Goal: Task Accomplishment & Management: Use online tool/utility

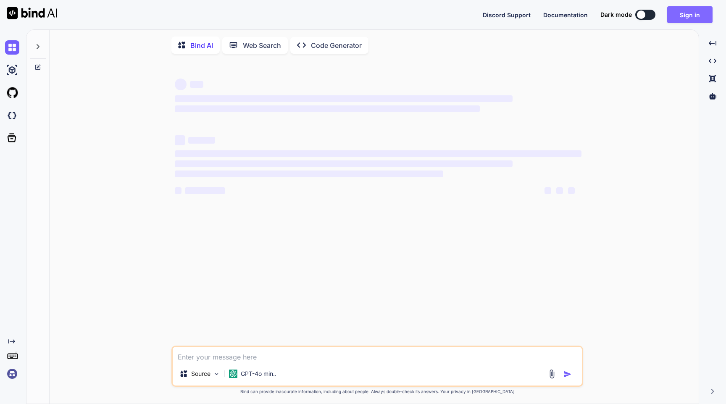
type textarea "x"
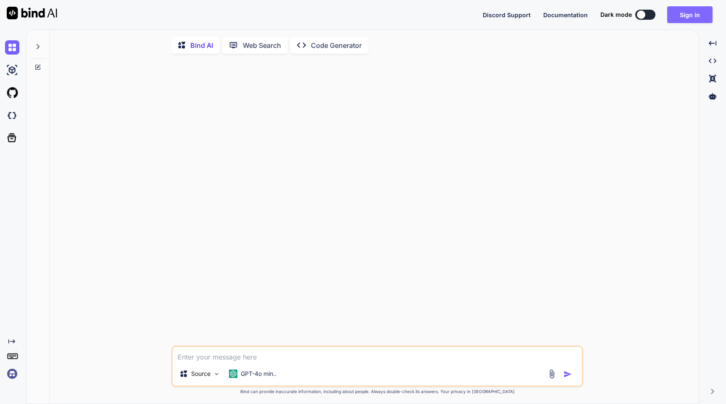
click at [699, 7] on button "Sign in" at bounding box center [689, 14] width 45 height 17
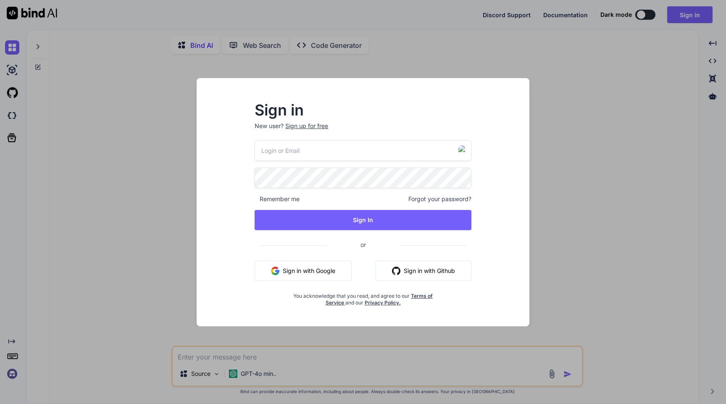
type input "panas.zaklinskiy53@chillcatch.org"
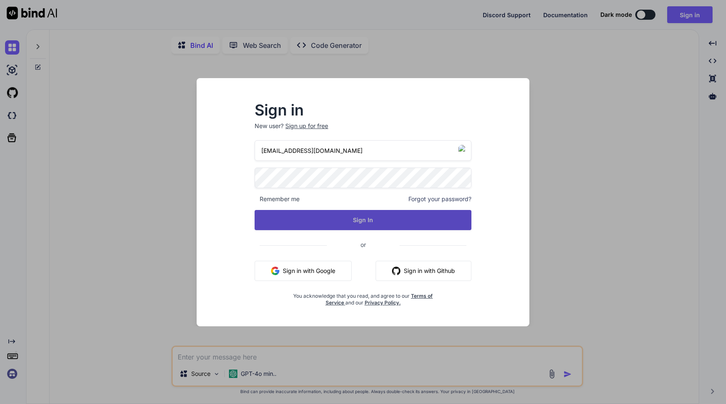
click at [349, 215] on button "Sign In" at bounding box center [363, 220] width 217 height 20
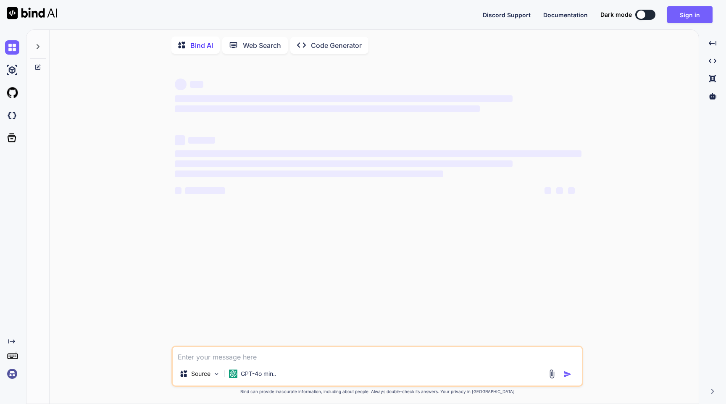
type textarea "x"
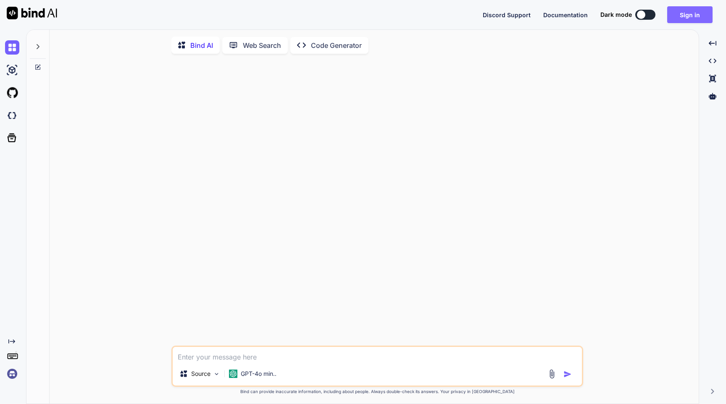
click at [689, 17] on button "Sign in" at bounding box center [689, 14] width 45 height 17
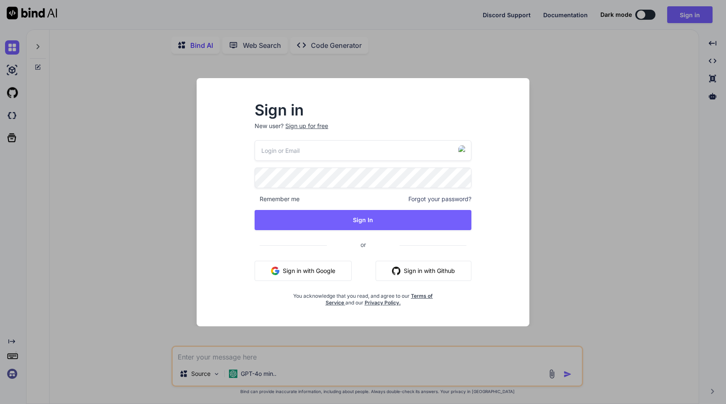
type input "[PERSON_NAME][EMAIL_ADDRESS][DOMAIN_NAME]"
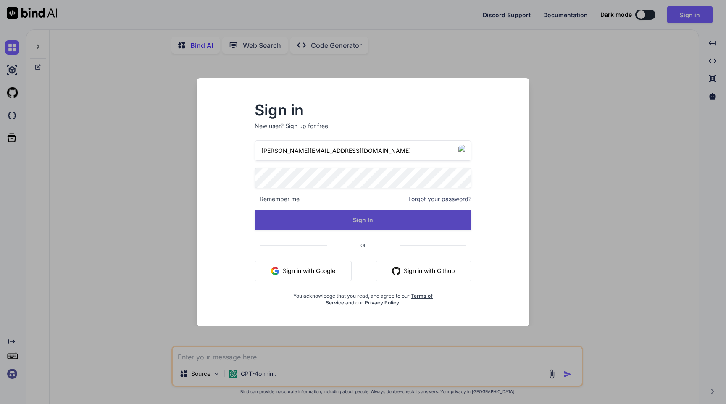
click at [308, 214] on button "Sign In" at bounding box center [363, 220] width 217 height 20
